Goal: Task Accomplishment & Management: Use online tool/utility

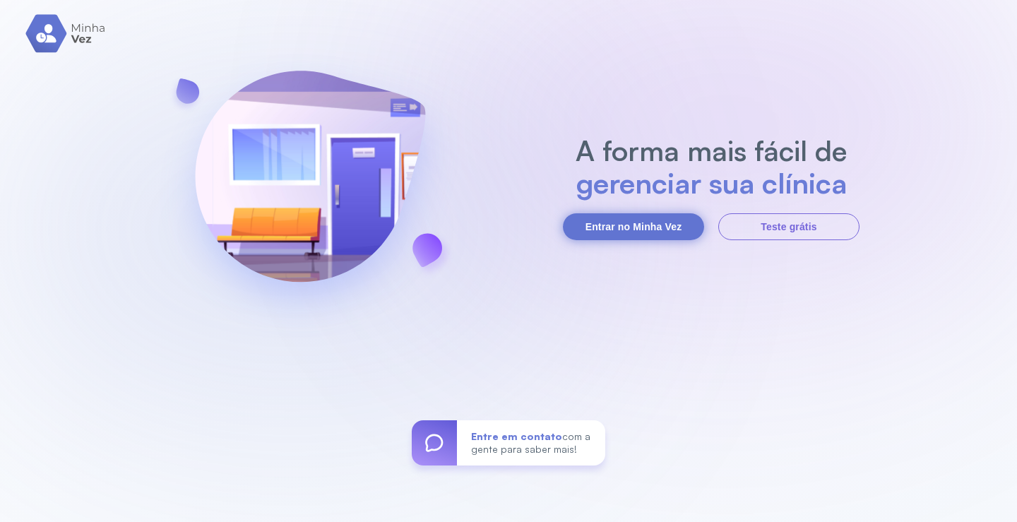
click at [632, 221] on button "Entrar no Minha Vez" at bounding box center [633, 226] width 141 height 27
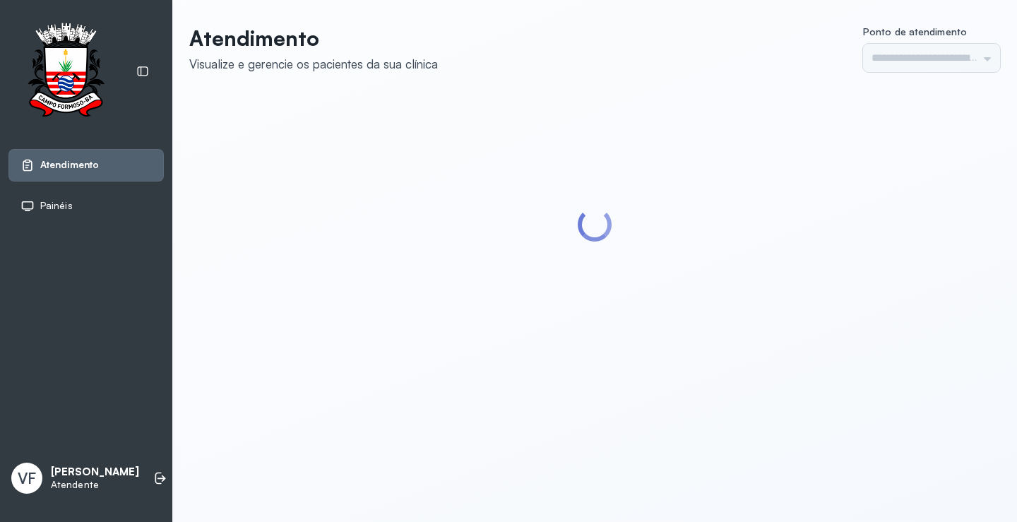
type input "*********"
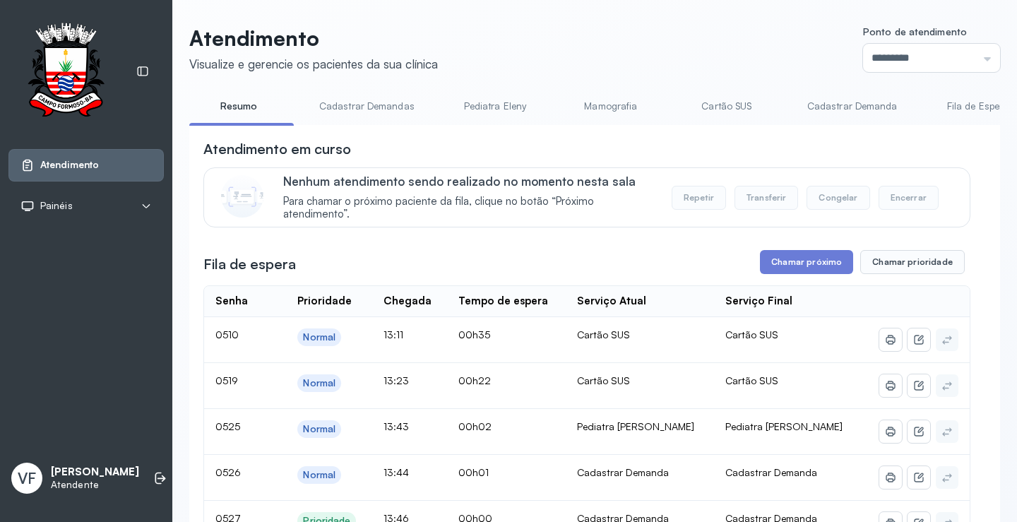
click at [828, 105] on link "Cadastrar Demanda" at bounding box center [852, 106] width 119 height 23
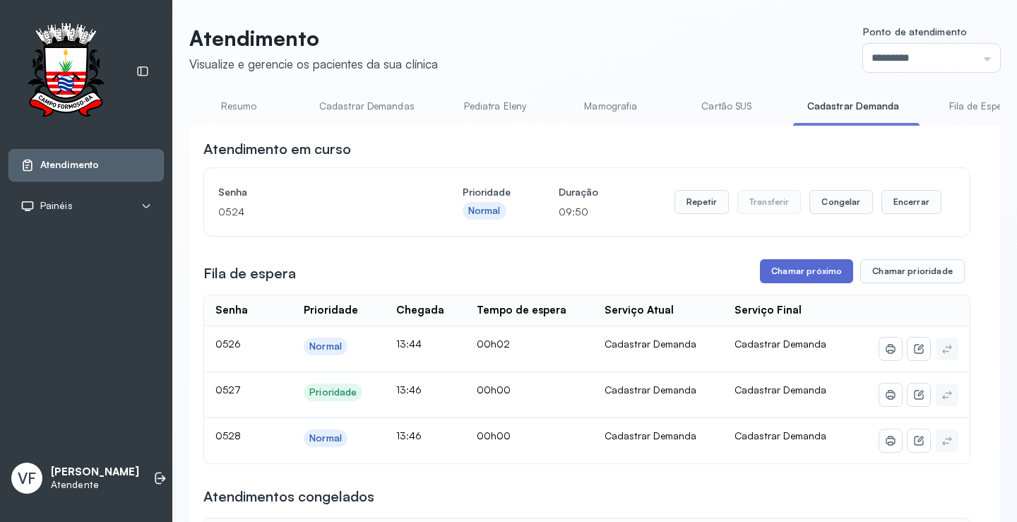
click at [800, 271] on button "Chamar próximo" at bounding box center [806, 271] width 93 height 24
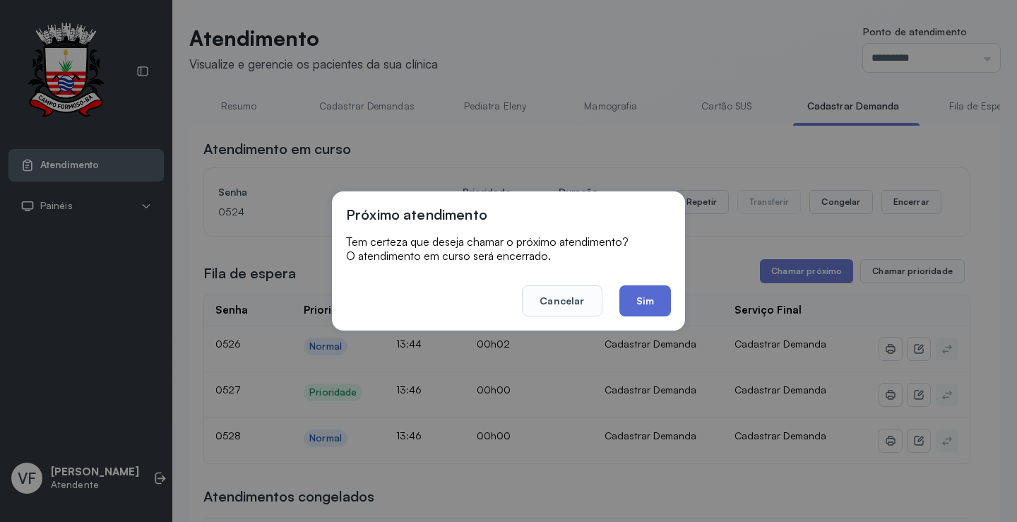
click at [651, 301] on button "Sim" at bounding box center [646, 300] width 52 height 31
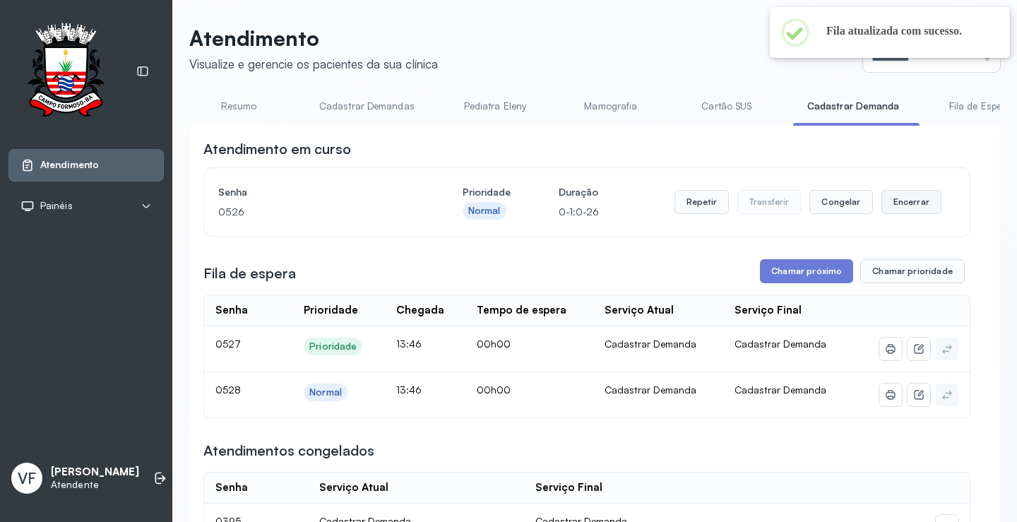
click at [898, 199] on button "Encerrar" at bounding box center [912, 202] width 60 height 24
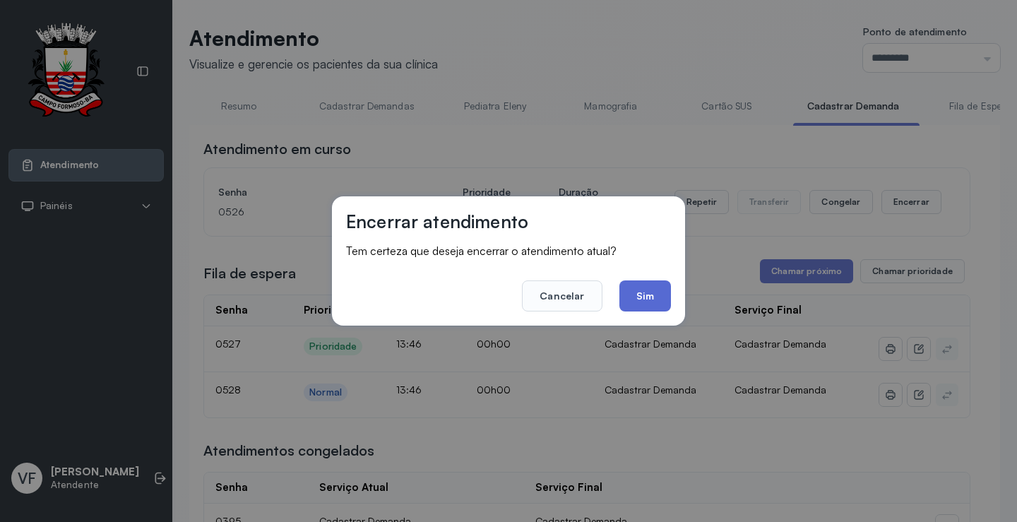
click at [644, 295] on button "Sim" at bounding box center [646, 295] width 52 height 31
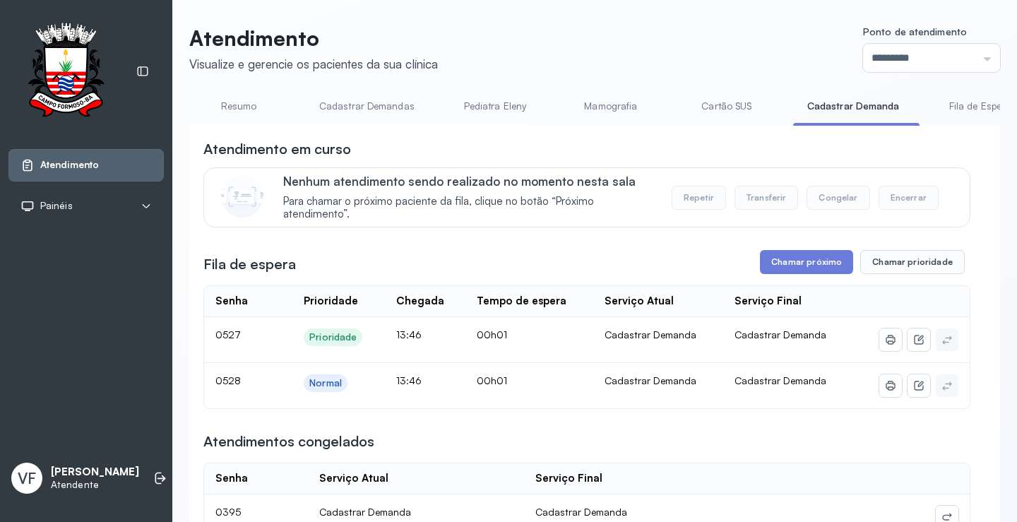
click at [234, 102] on link "Resumo" at bounding box center [238, 106] width 99 height 23
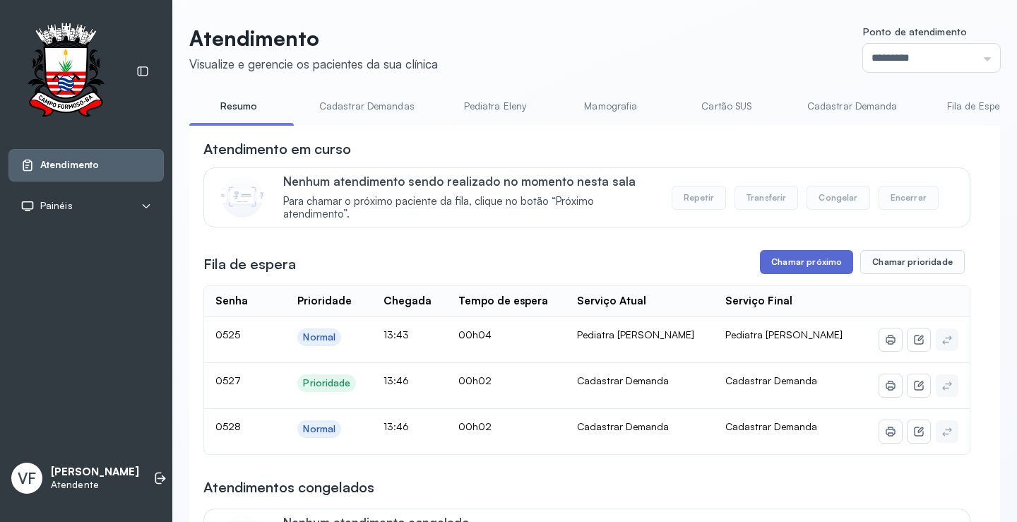
click at [795, 267] on button "Chamar próximo" at bounding box center [806, 262] width 93 height 24
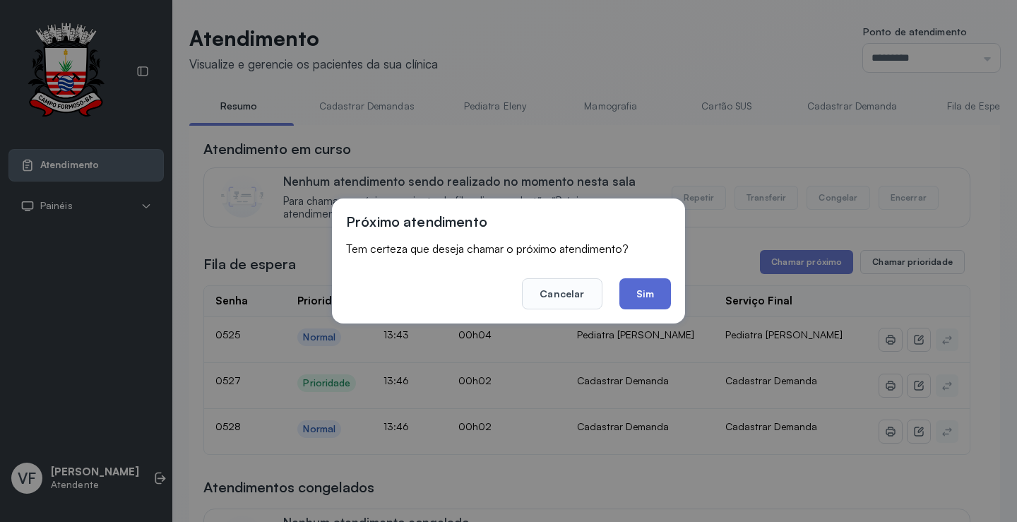
click at [639, 294] on button "Sim" at bounding box center [646, 293] width 52 height 31
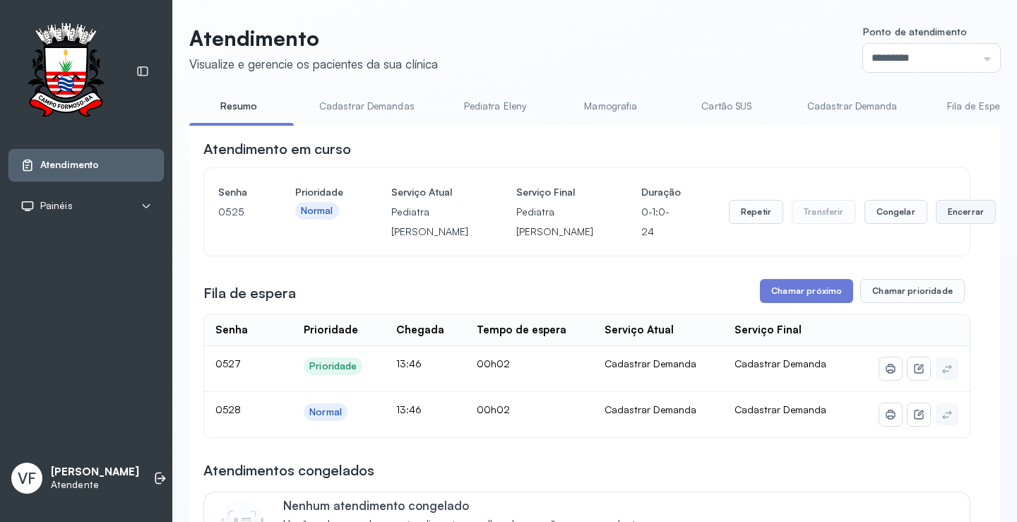
click at [936, 213] on button "Encerrar" at bounding box center [966, 212] width 60 height 24
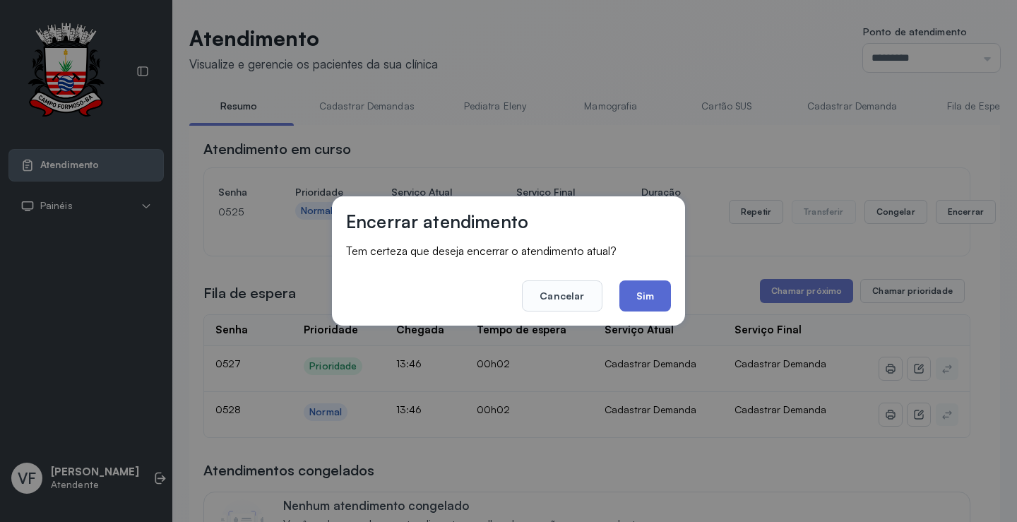
click at [646, 286] on button "Sim" at bounding box center [646, 295] width 52 height 31
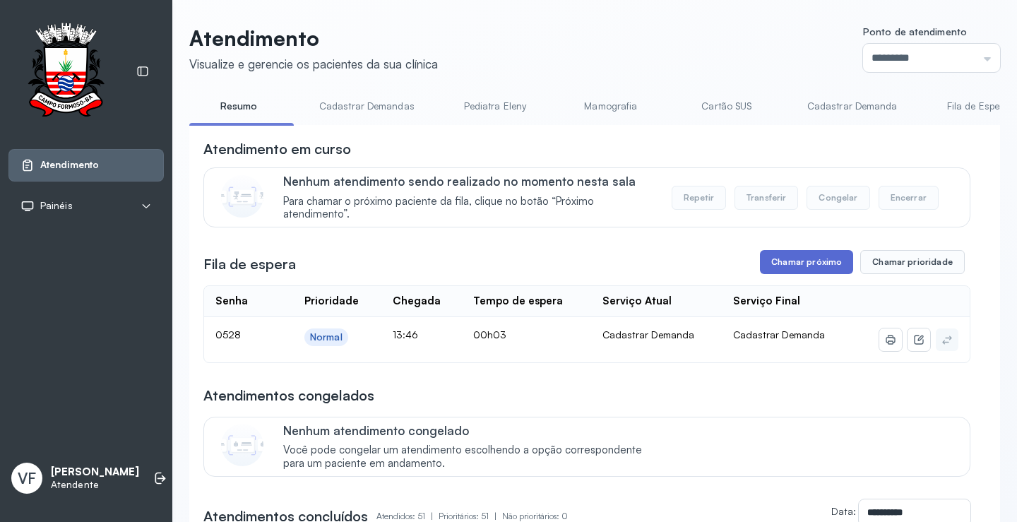
click at [812, 261] on button "Chamar próximo" at bounding box center [806, 262] width 93 height 24
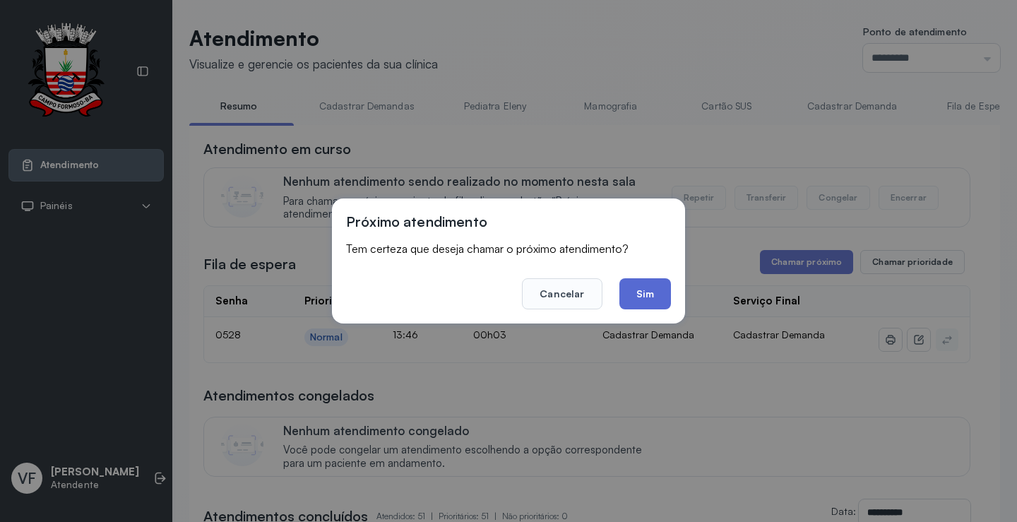
click at [645, 295] on button "Sim" at bounding box center [646, 293] width 52 height 31
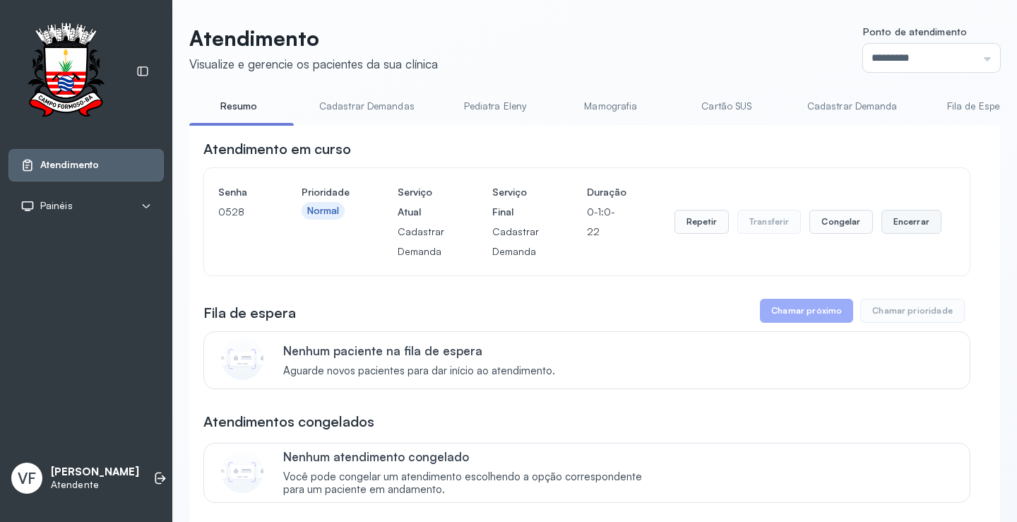
click at [906, 224] on button "Encerrar" at bounding box center [912, 222] width 60 height 24
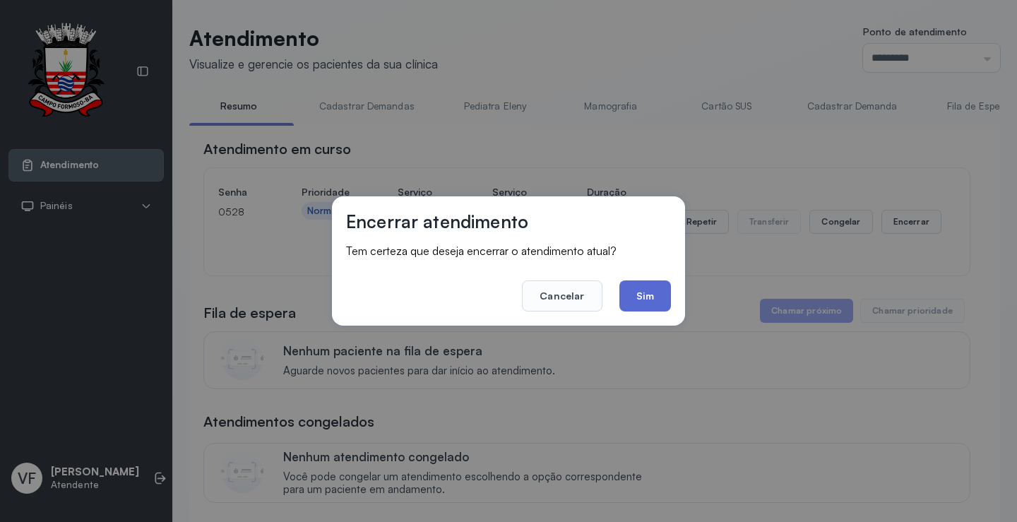
click at [633, 287] on button "Sim" at bounding box center [646, 295] width 52 height 31
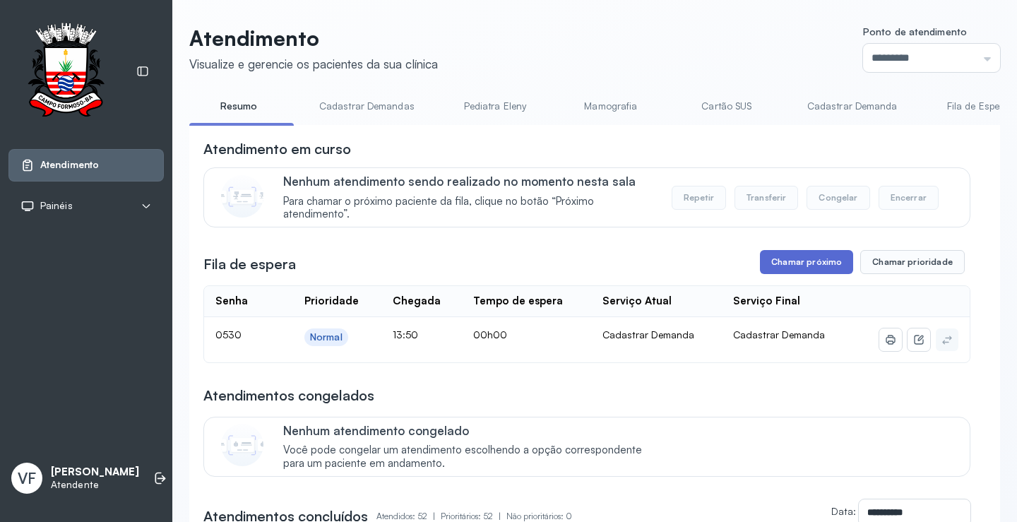
click at [797, 257] on button "Chamar próximo" at bounding box center [806, 262] width 93 height 24
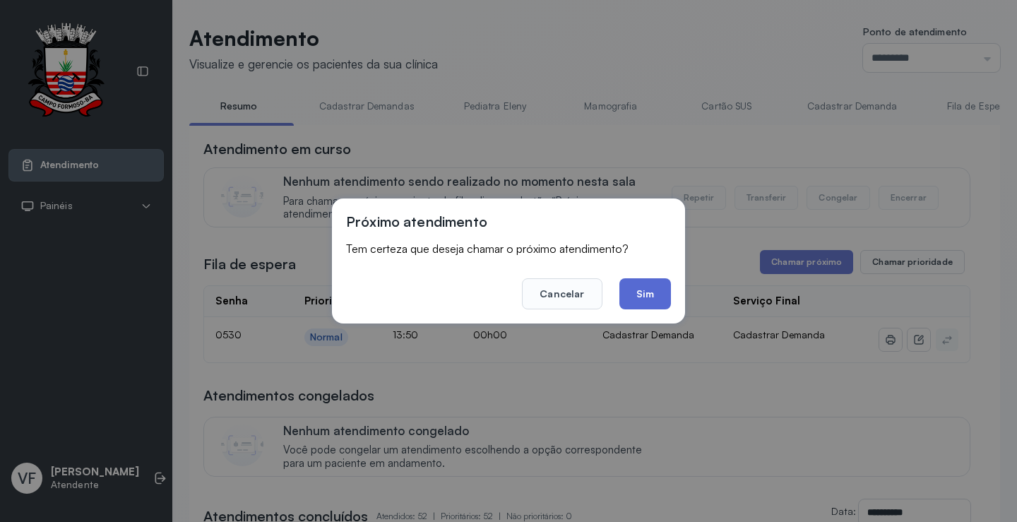
click at [637, 293] on button "Sim" at bounding box center [646, 293] width 52 height 31
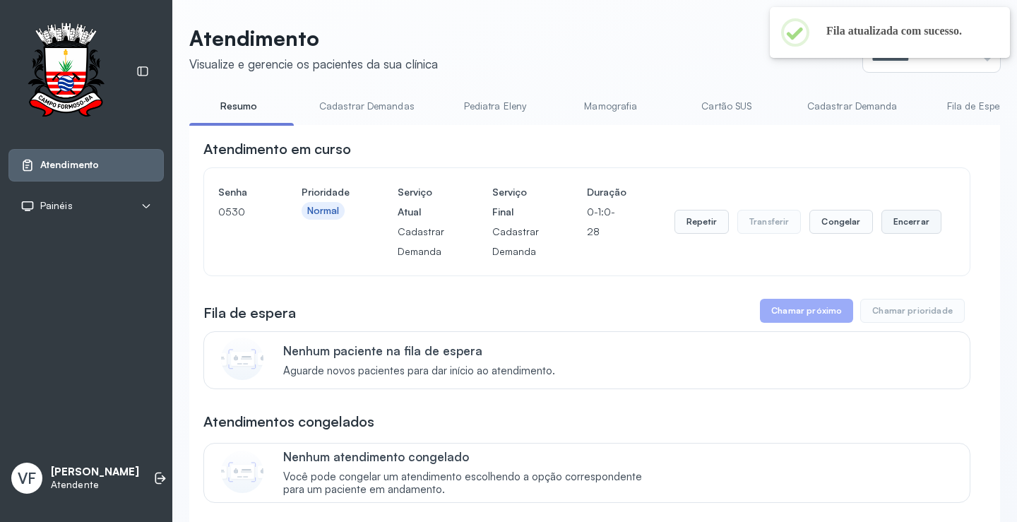
click at [894, 223] on button "Encerrar" at bounding box center [912, 222] width 60 height 24
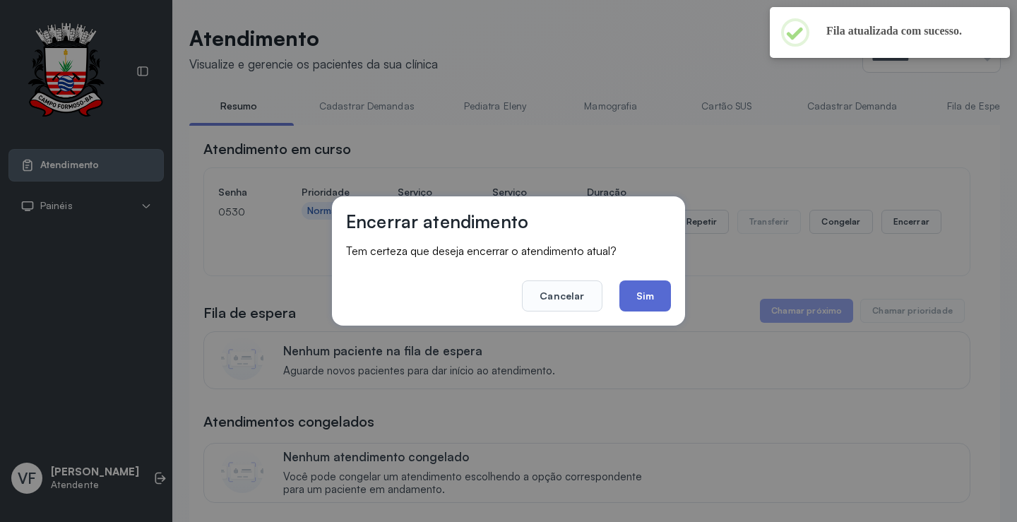
click at [645, 291] on button "Sim" at bounding box center [646, 295] width 52 height 31
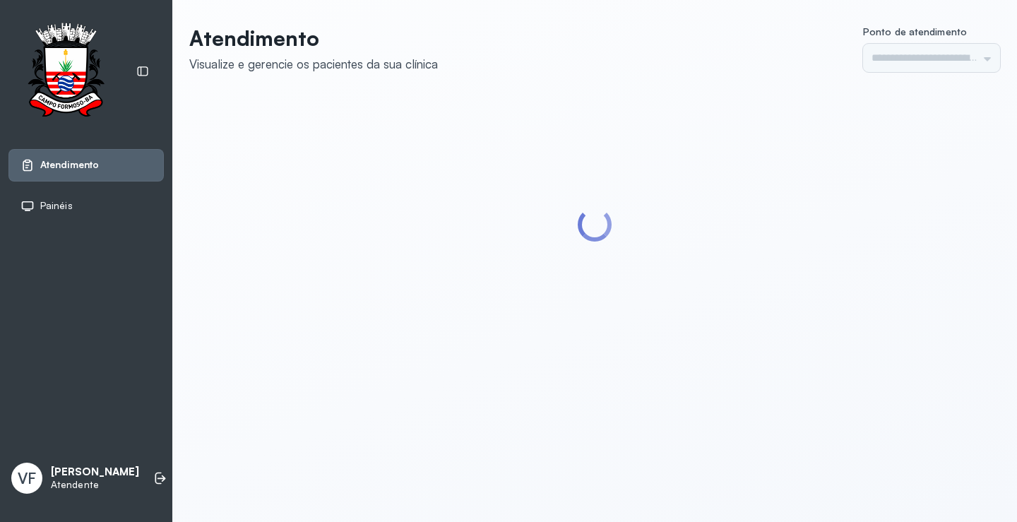
type input "*********"
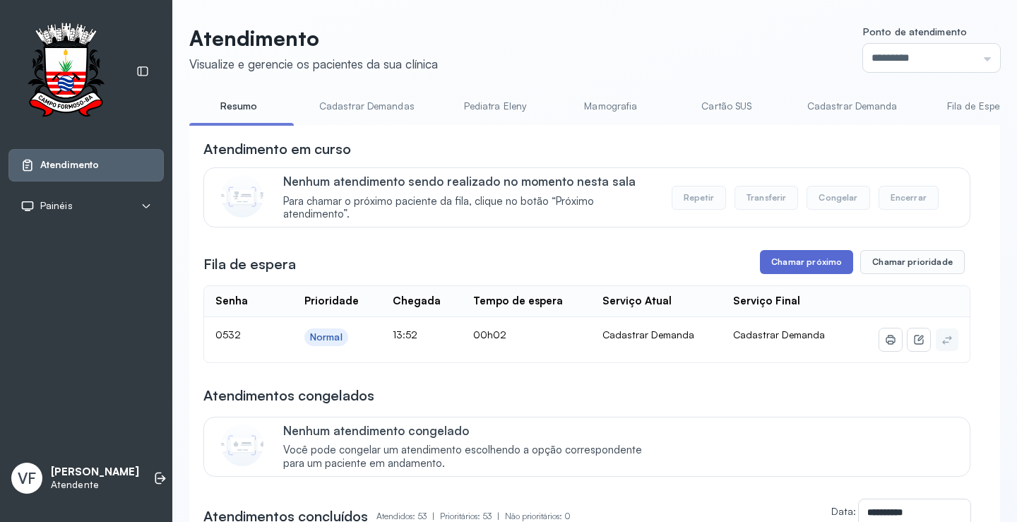
click at [802, 263] on button "Chamar próximo" at bounding box center [806, 262] width 93 height 24
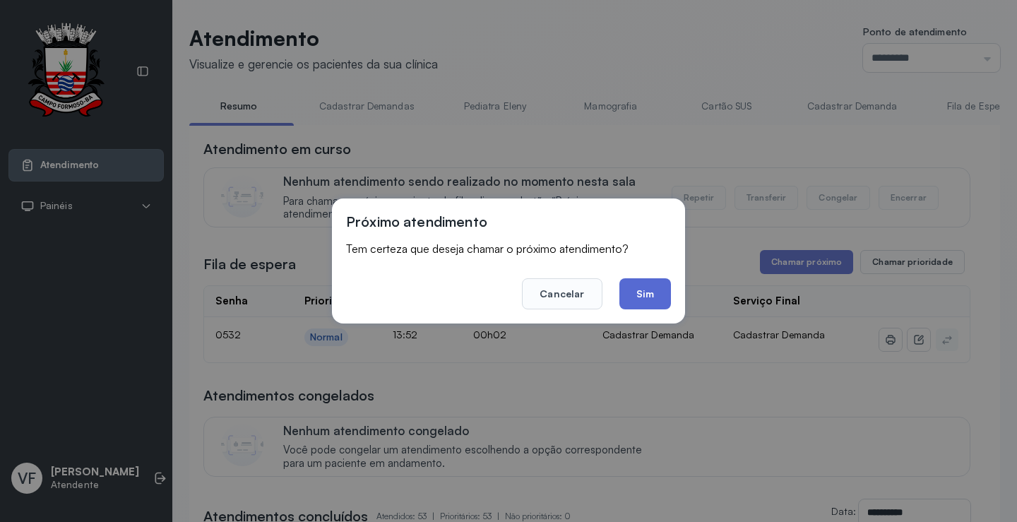
click at [649, 291] on button "Sim" at bounding box center [646, 293] width 52 height 31
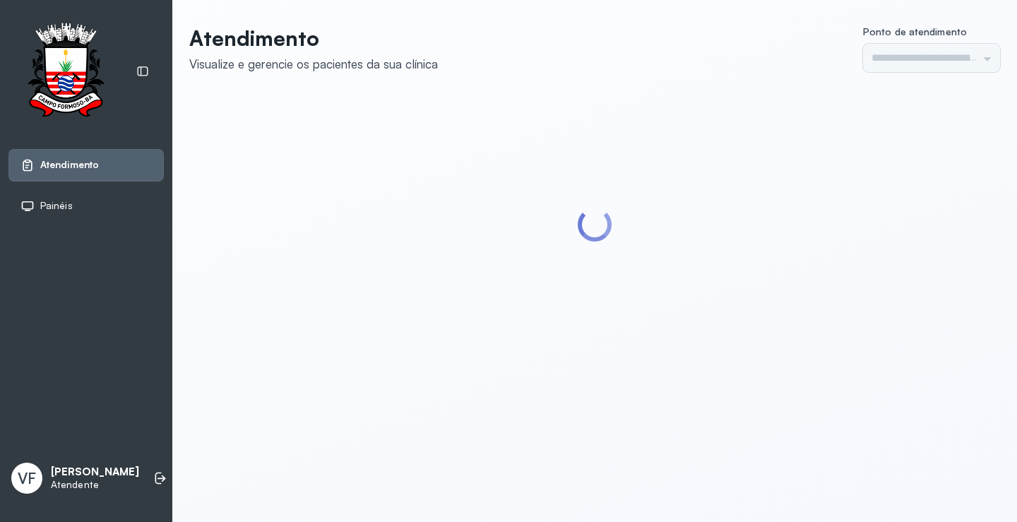
type input "*********"
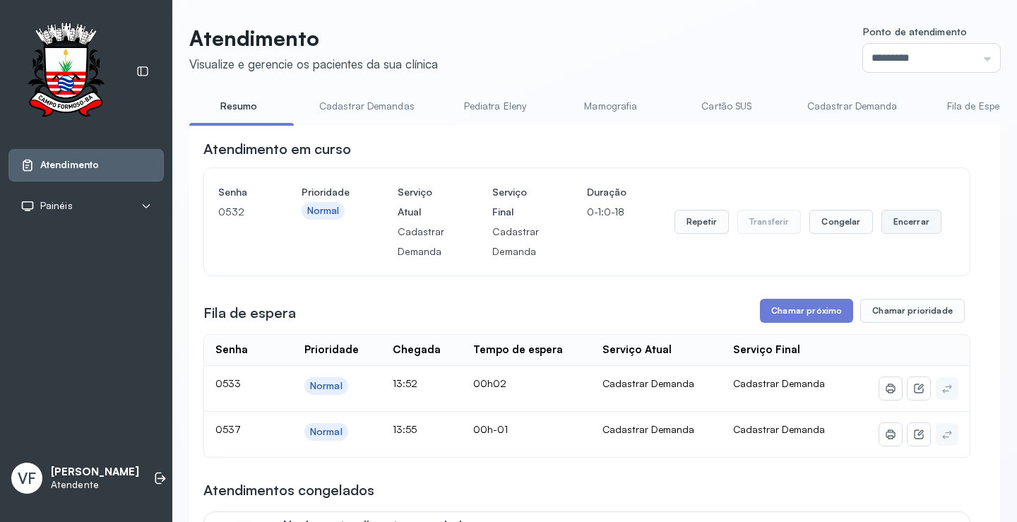
click at [900, 223] on button "Encerrar" at bounding box center [912, 222] width 60 height 24
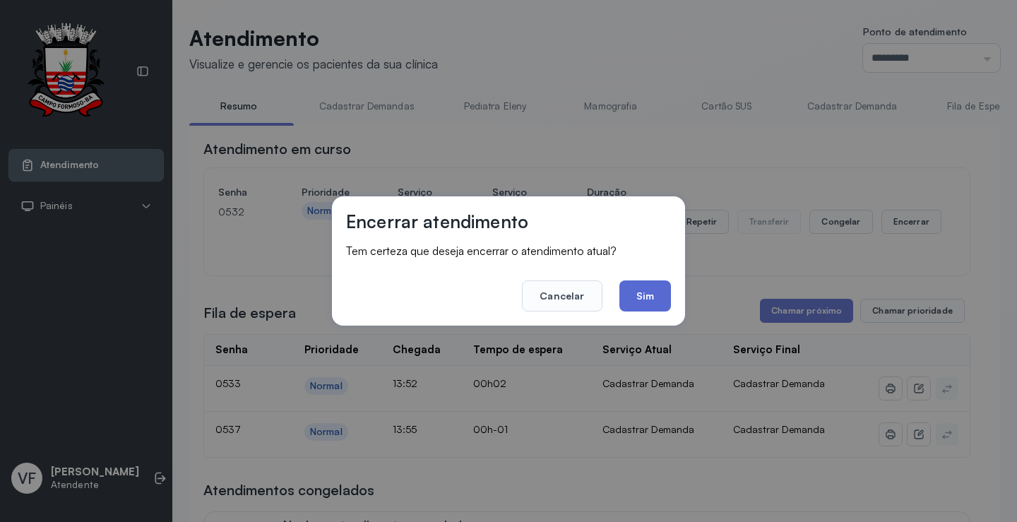
click at [653, 293] on button "Sim" at bounding box center [646, 295] width 52 height 31
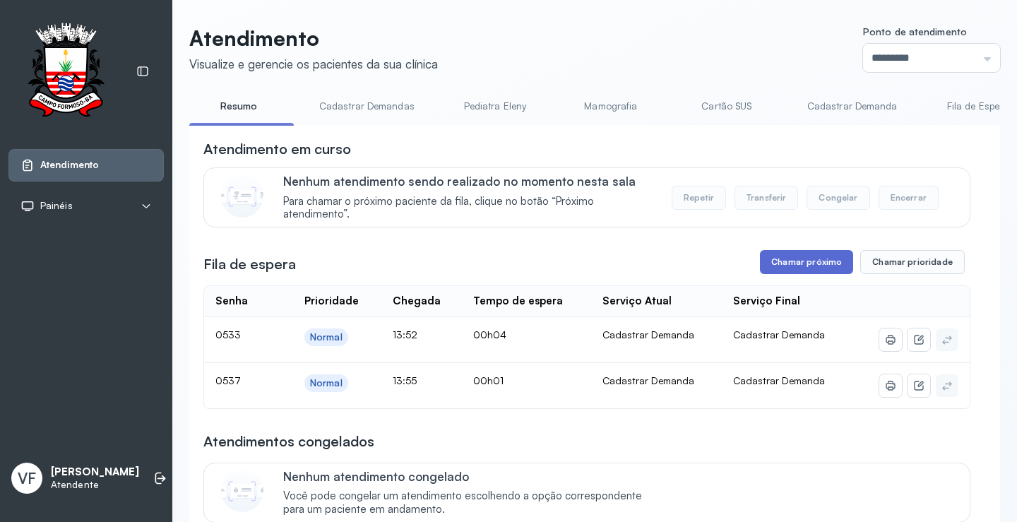
click at [796, 260] on button "Chamar próximo" at bounding box center [806, 262] width 93 height 24
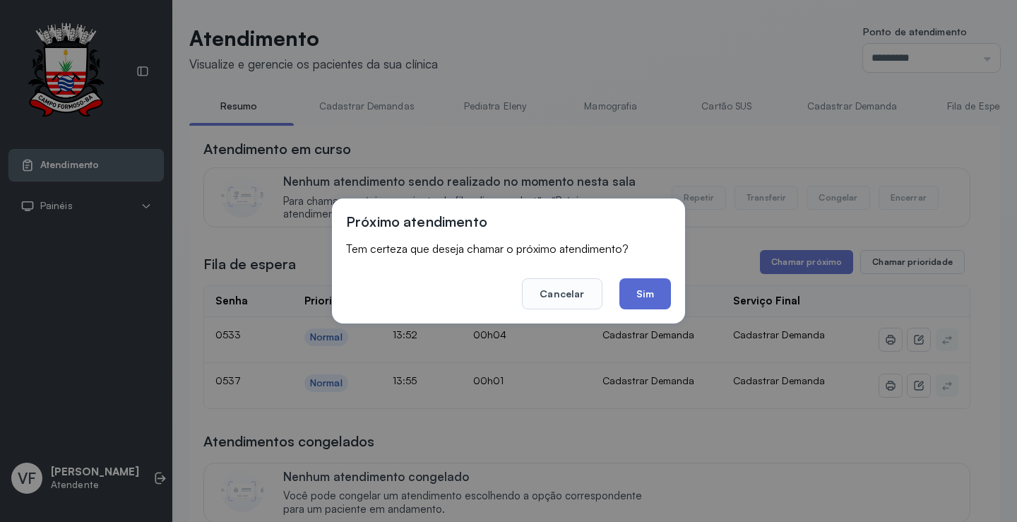
click at [654, 295] on button "Sim" at bounding box center [646, 293] width 52 height 31
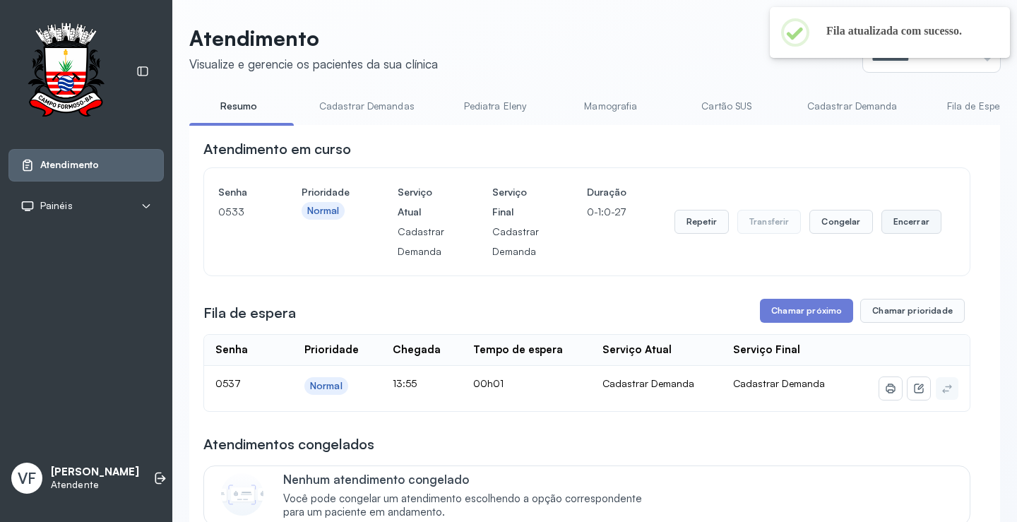
click at [898, 225] on button "Encerrar" at bounding box center [912, 222] width 60 height 24
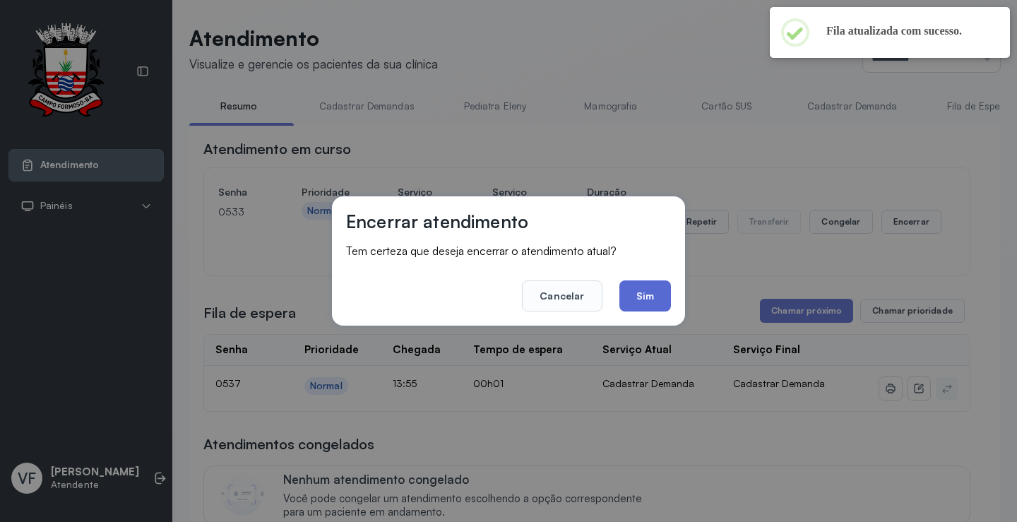
click at [660, 290] on button "Sim" at bounding box center [646, 295] width 52 height 31
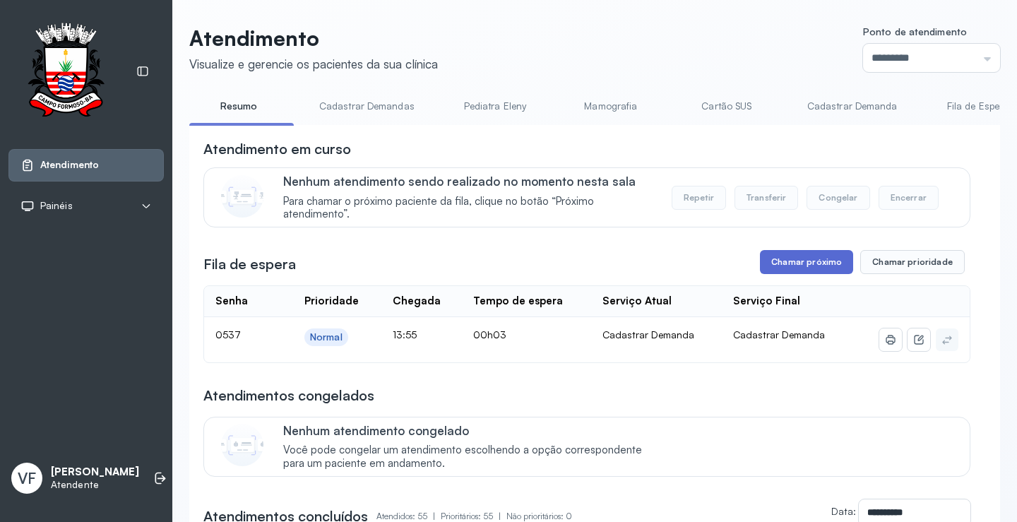
click at [793, 268] on button "Chamar próximo" at bounding box center [806, 262] width 93 height 24
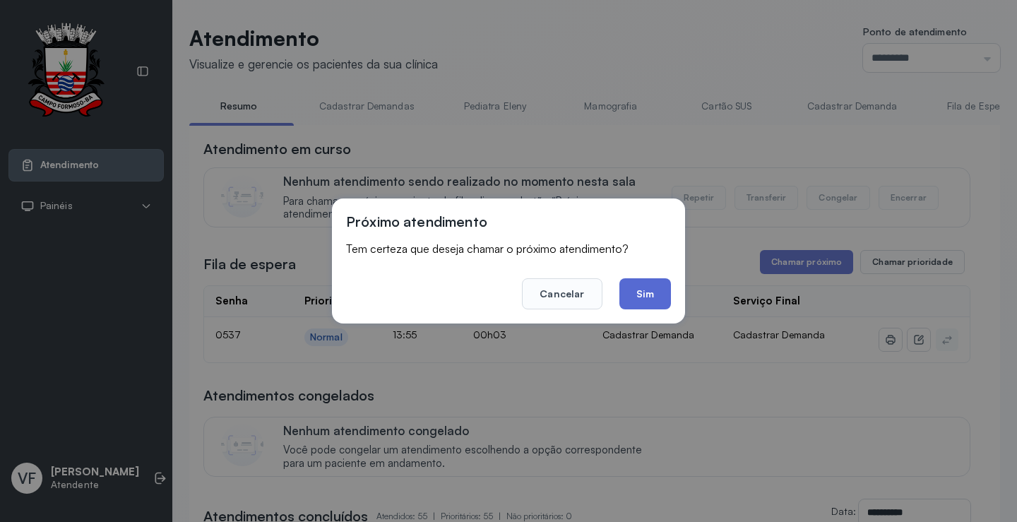
click at [651, 295] on button "Sim" at bounding box center [646, 293] width 52 height 31
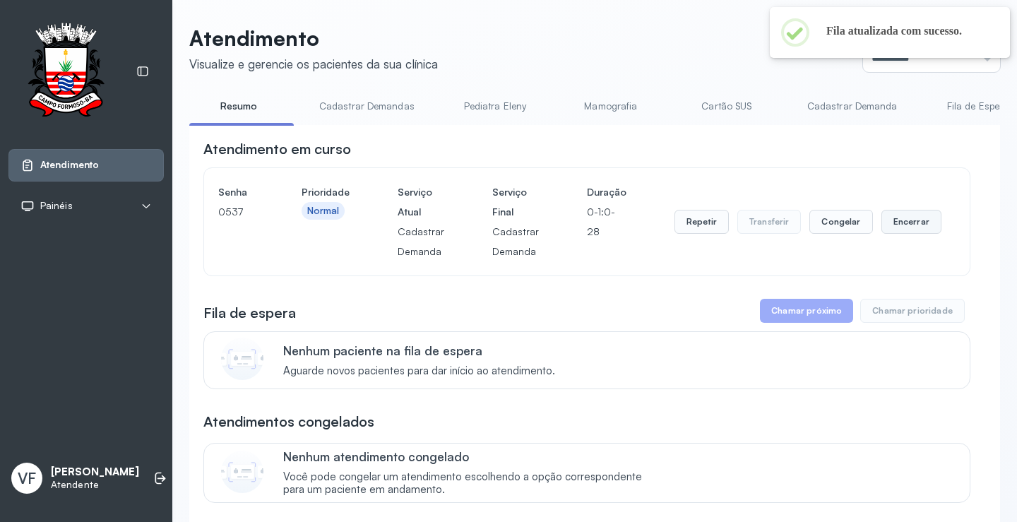
click at [905, 220] on button "Encerrar" at bounding box center [912, 222] width 60 height 24
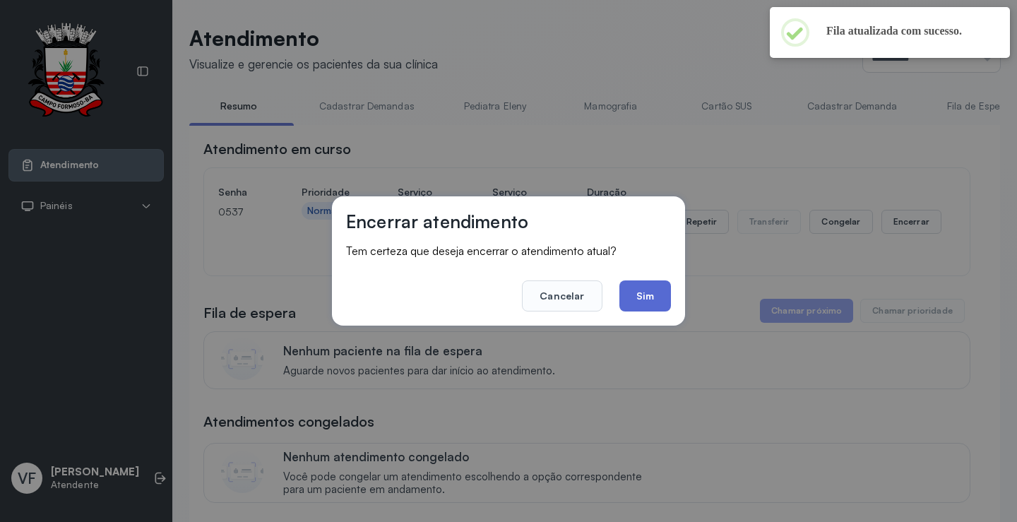
click at [640, 295] on button "Sim" at bounding box center [646, 295] width 52 height 31
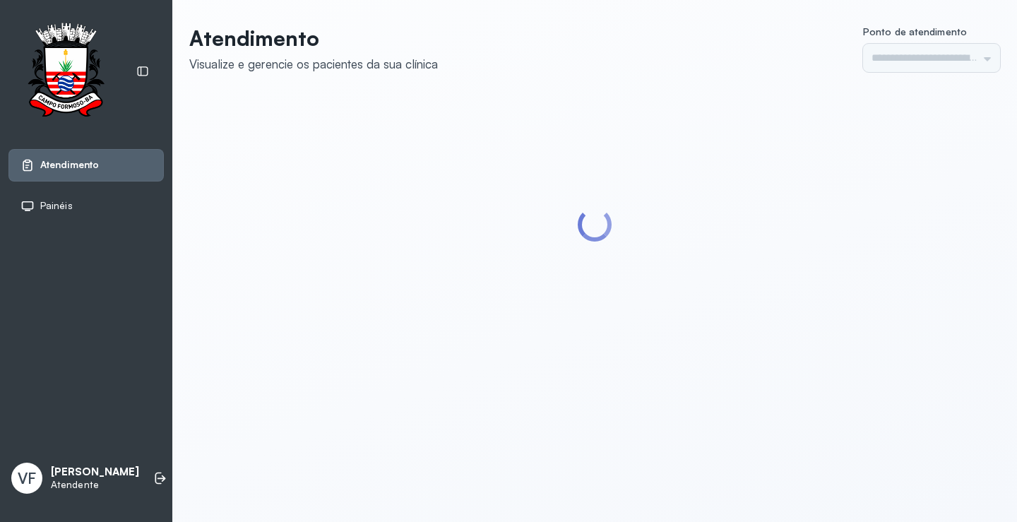
type input "*********"
